Goal: Book appointment/travel/reservation

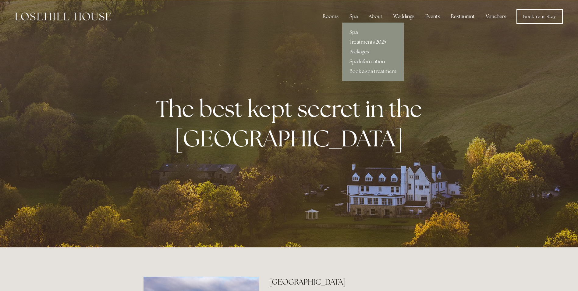
click at [360, 50] on link "Packages" at bounding box center [373, 52] width 62 height 10
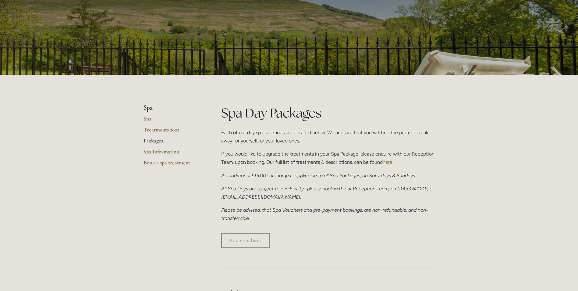
scroll to position [30, 0]
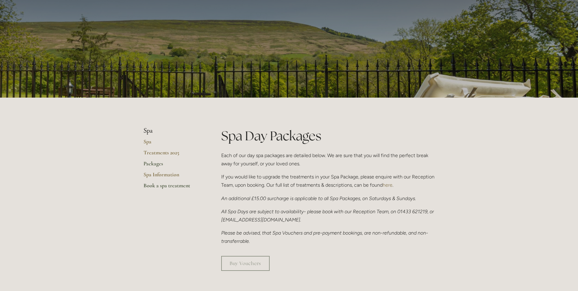
click at [159, 186] on link "Book a spa treatment" at bounding box center [173, 187] width 58 height 11
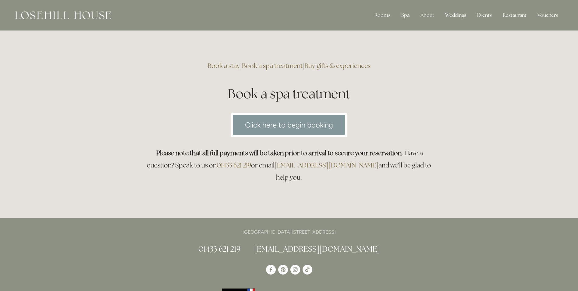
click at [305, 128] on link "Click here to begin booking" at bounding box center [289, 124] width 116 height 23
